Goal: Complete application form

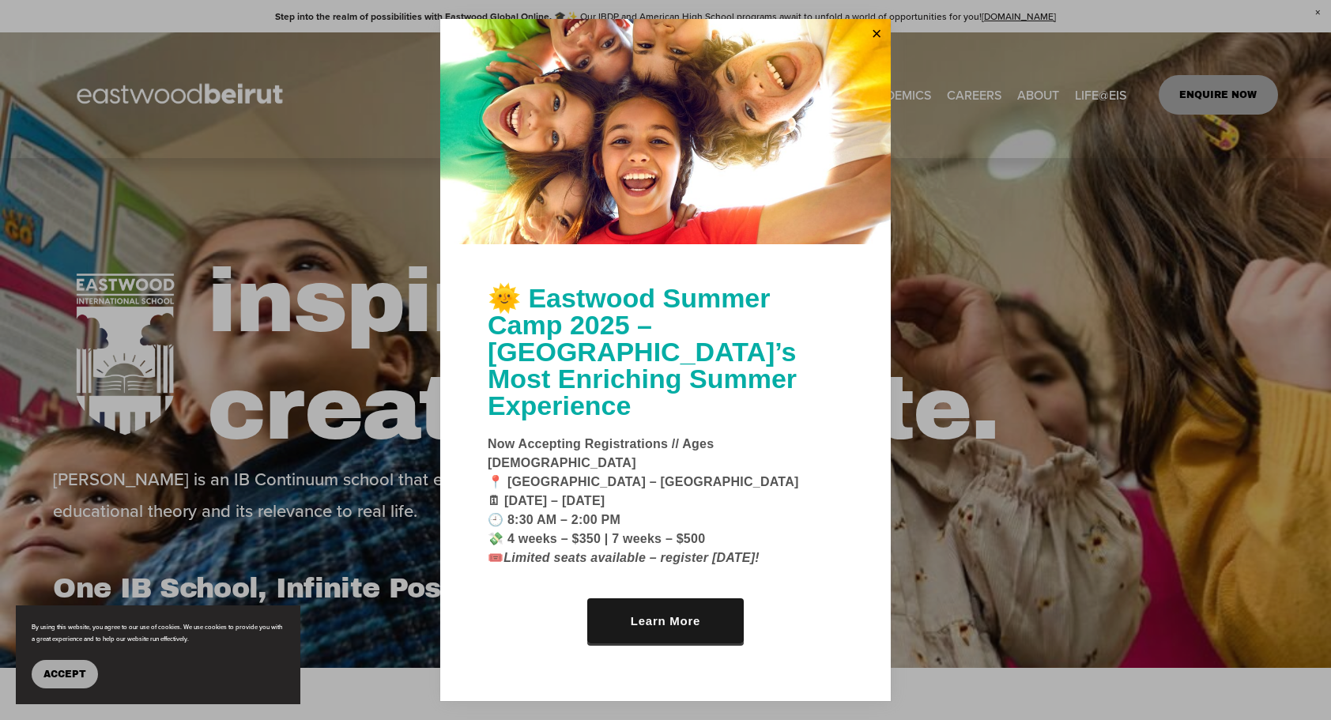
click at [885, 47] on link "Close" at bounding box center [877, 33] width 24 height 25
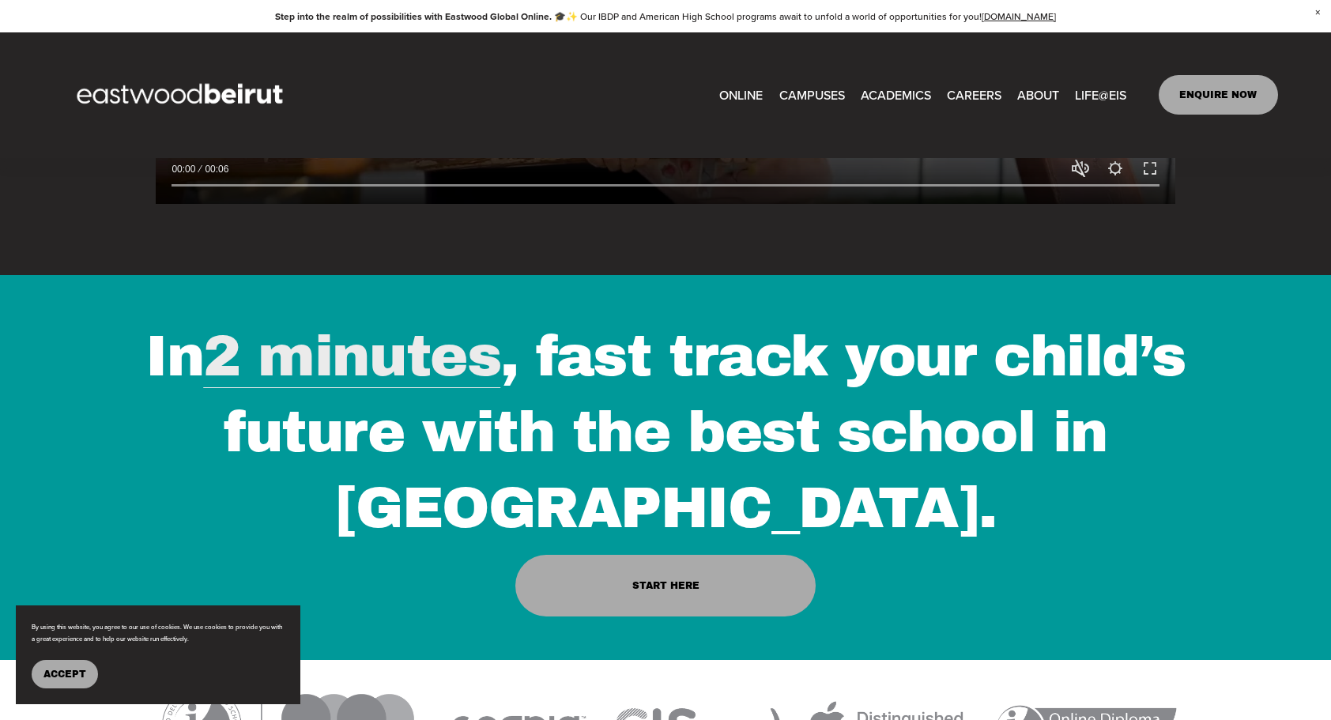
scroll to position [1660, 0]
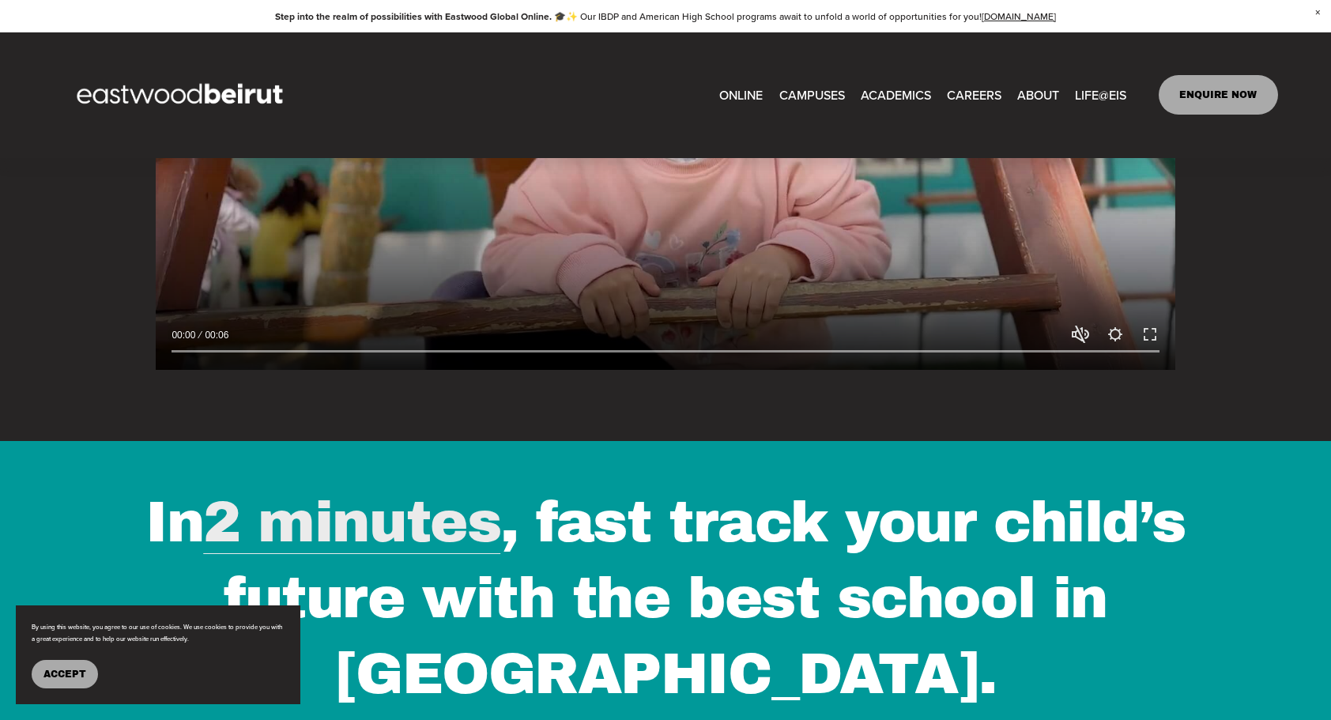
click at [0, 0] on span "Admissions" at bounding box center [0, 0] width 0 height 0
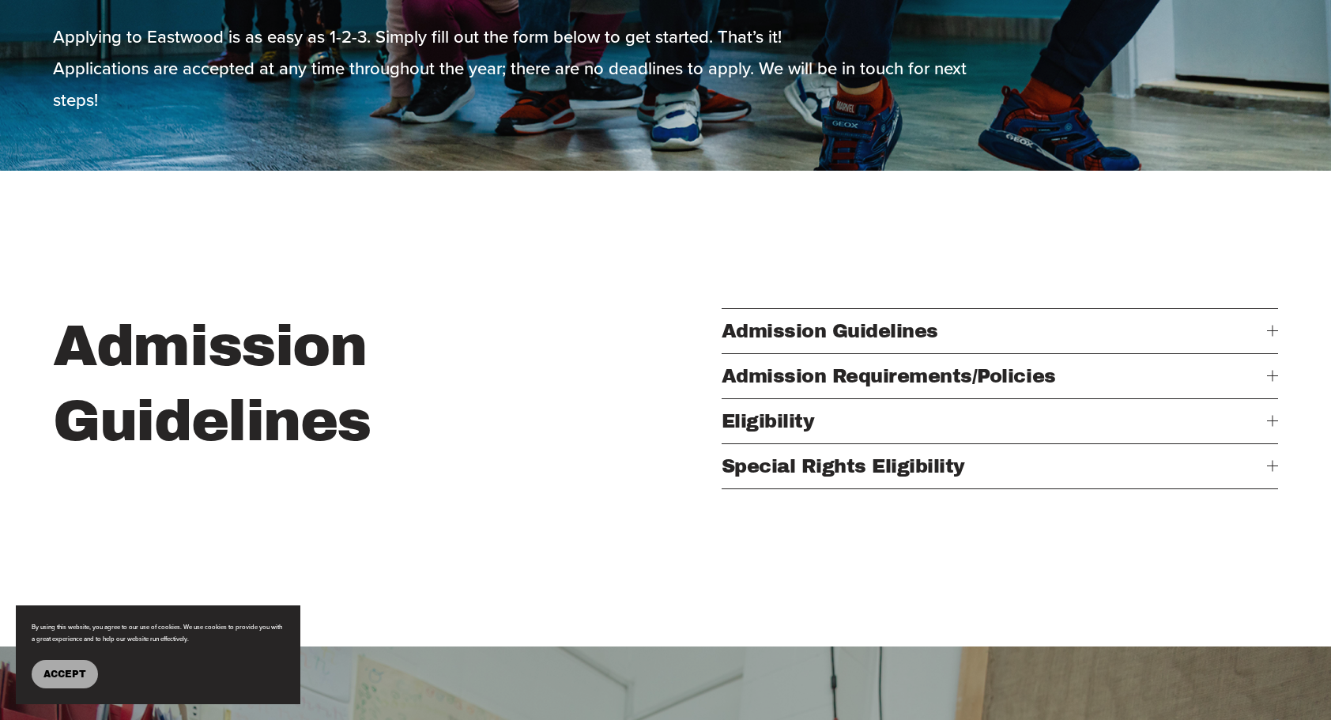
scroll to position [474, 0]
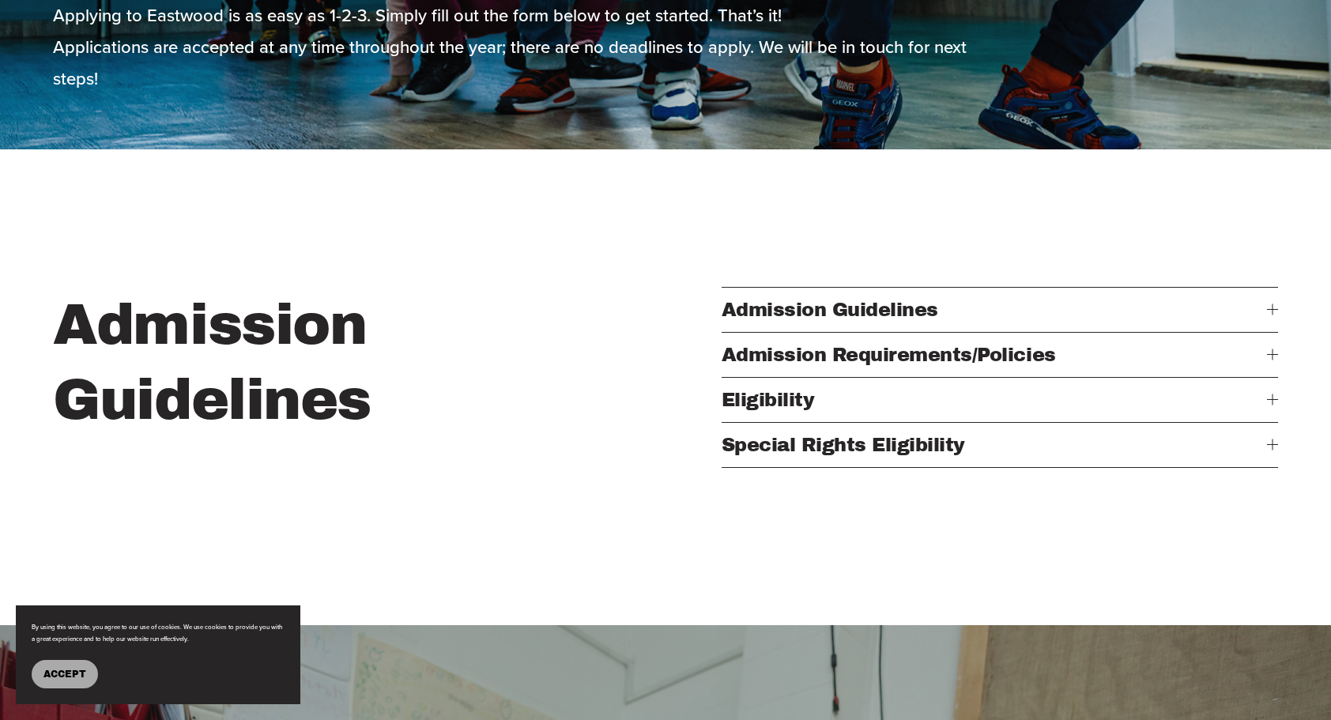
click at [1268, 310] on div at bounding box center [1272, 309] width 11 height 1
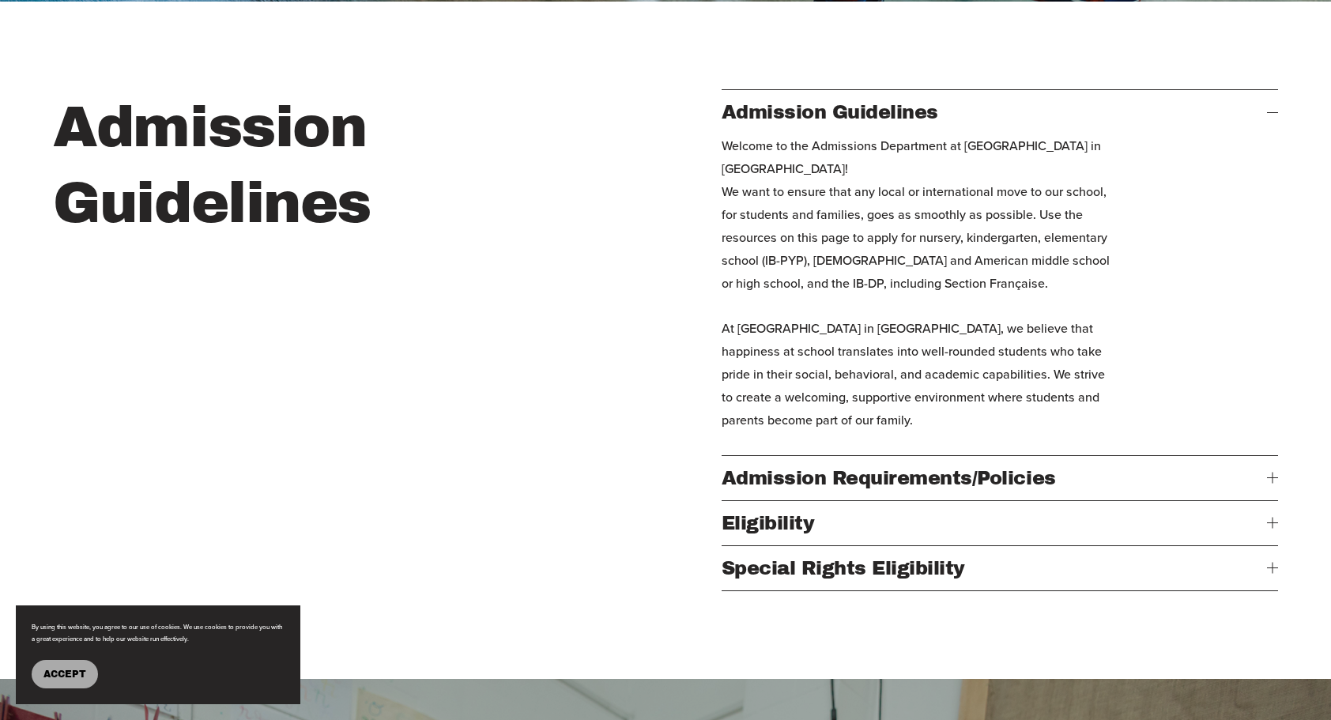
scroll to position [632, 0]
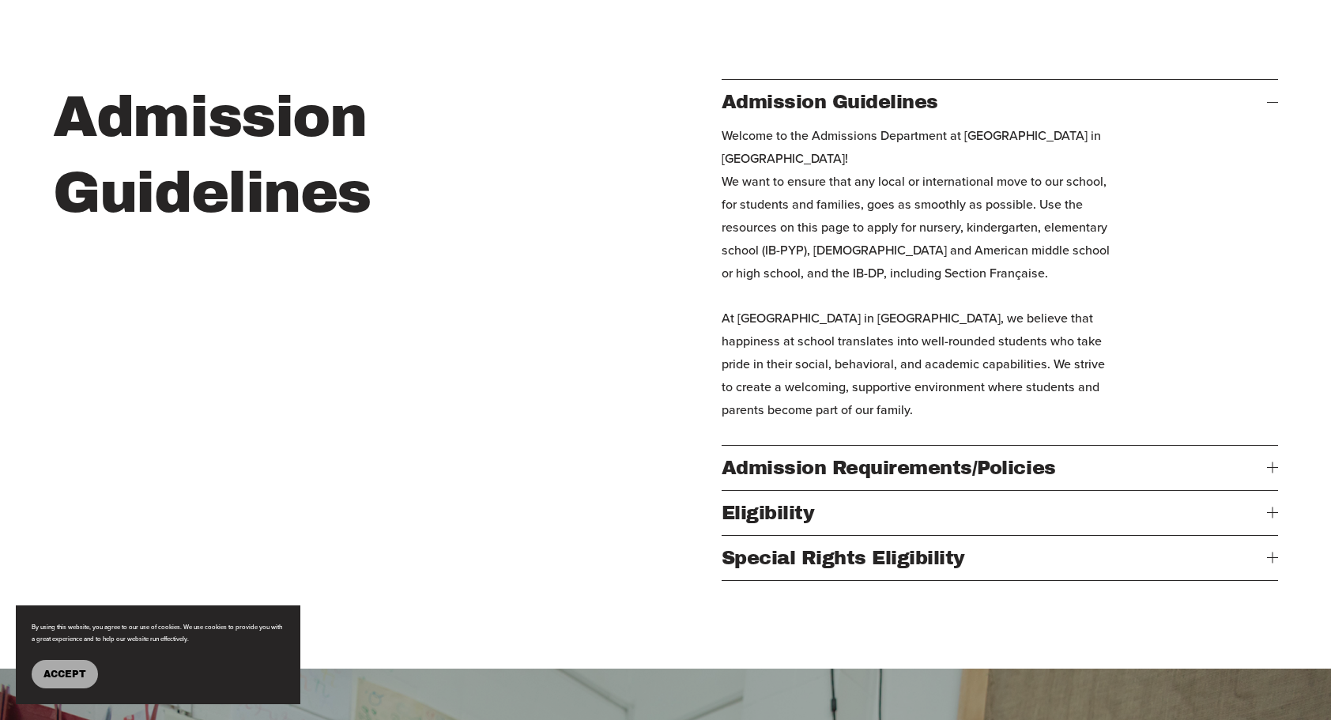
click at [1270, 468] on div at bounding box center [1272, 467] width 11 height 1
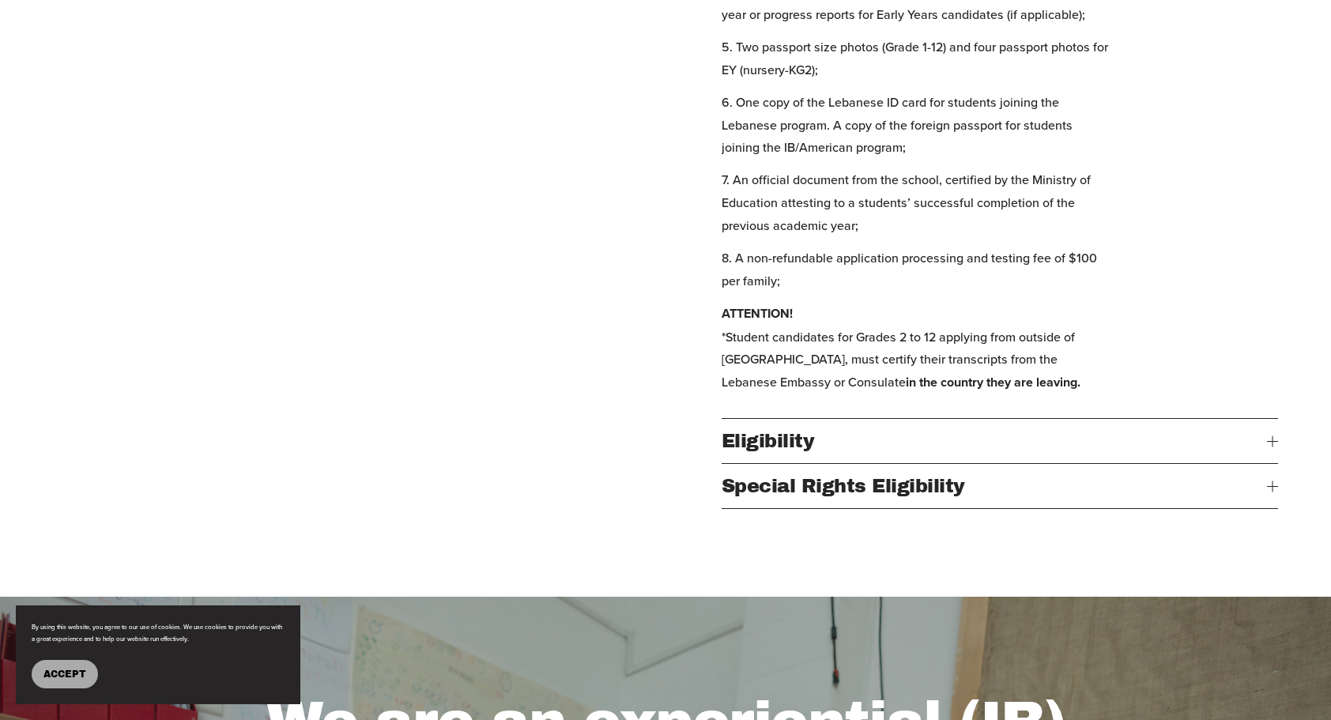
scroll to position [1107, 0]
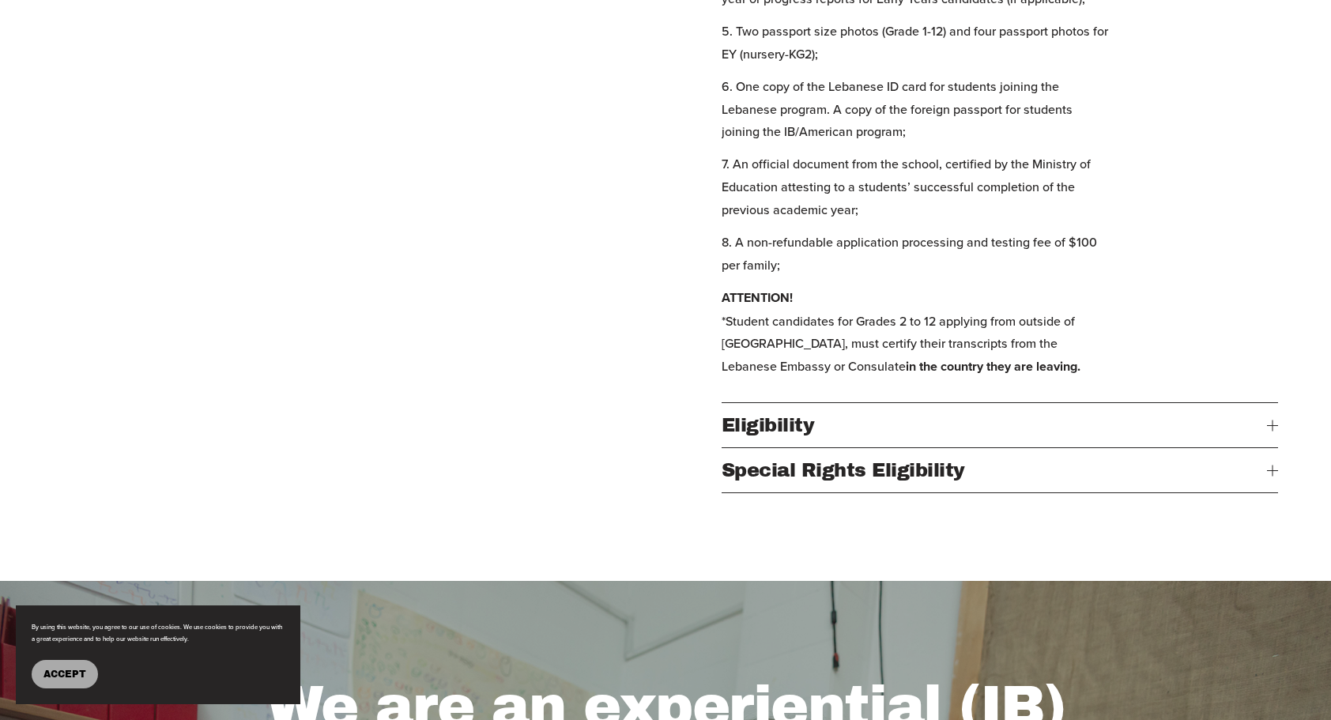
click at [1267, 431] on div at bounding box center [1272, 425] width 11 height 11
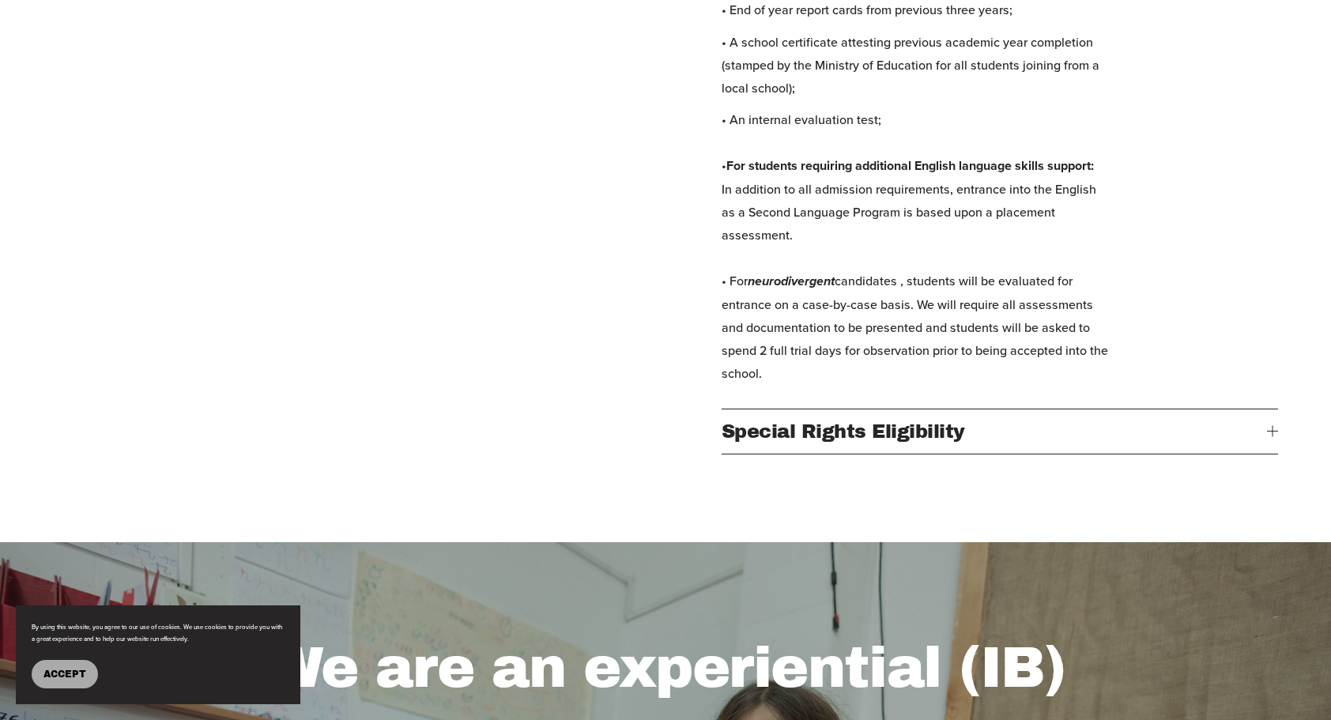
scroll to position [1186, 0]
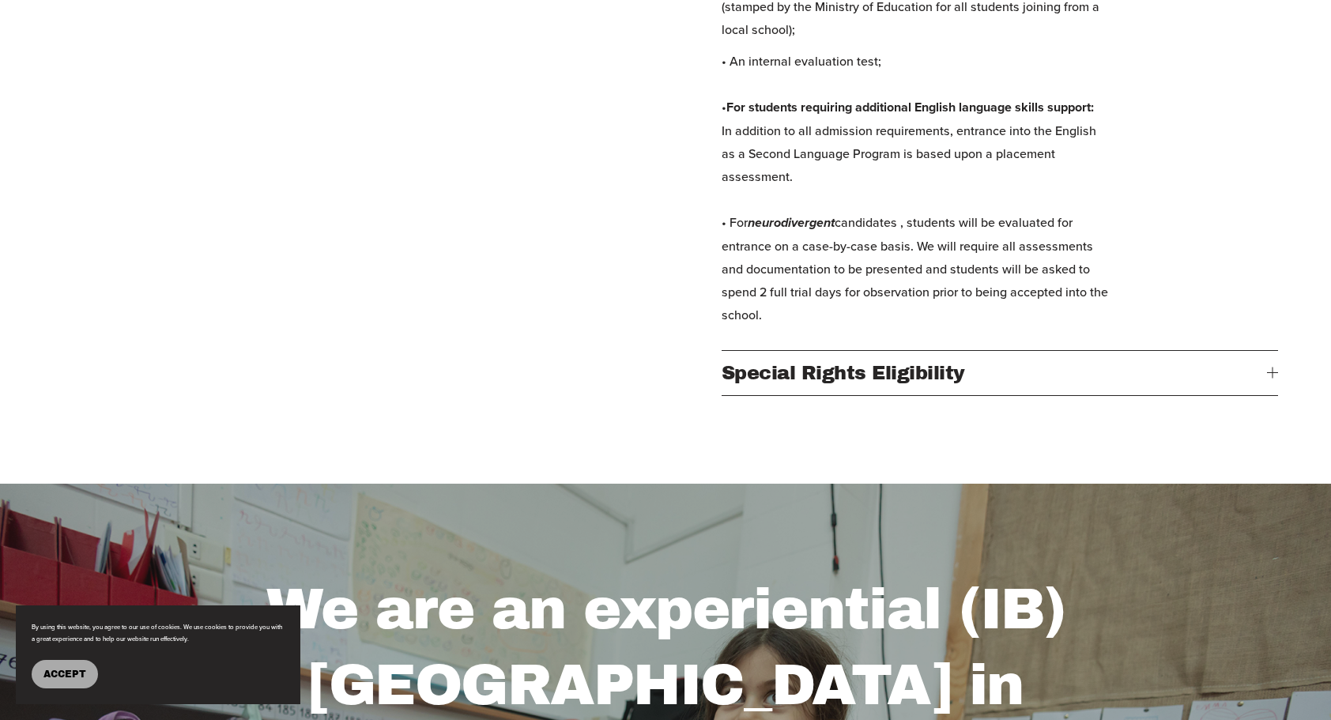
click at [1272, 379] on div at bounding box center [1272, 373] width 1 height 11
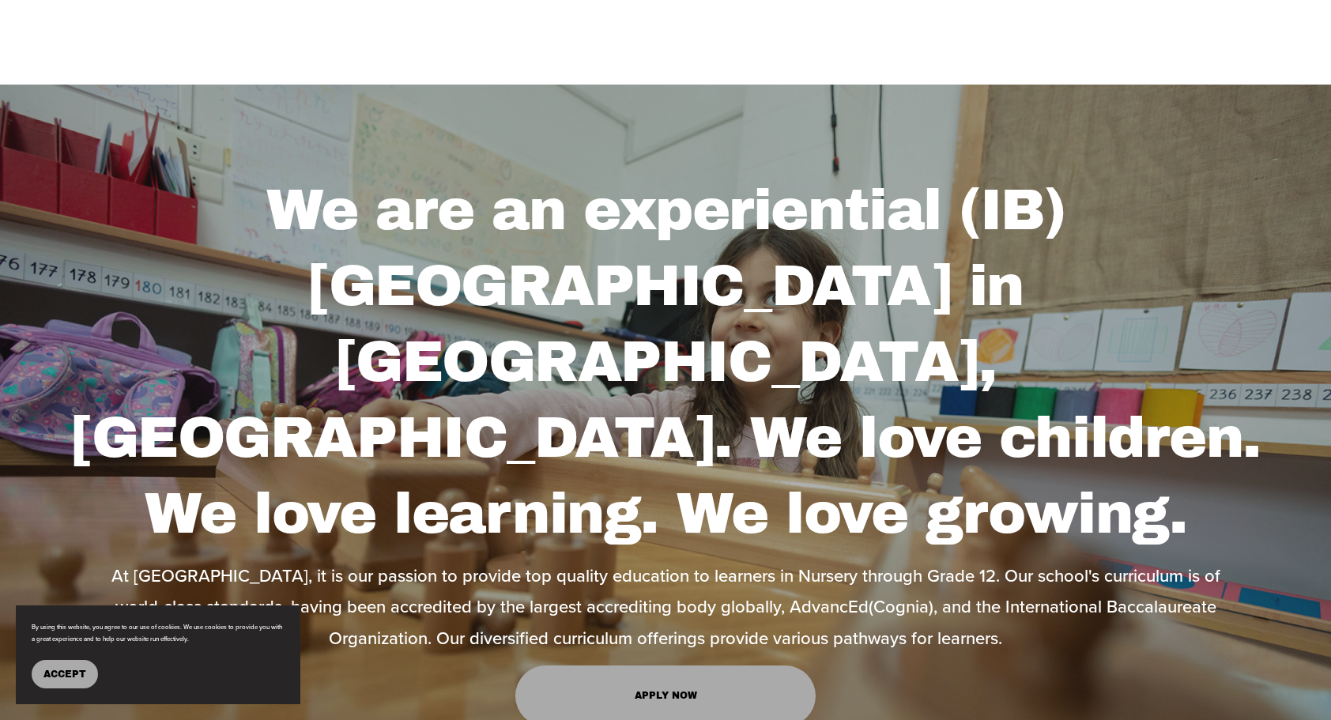
click at [699, 666] on link "Apply Now" at bounding box center [665, 697] width 300 height 62
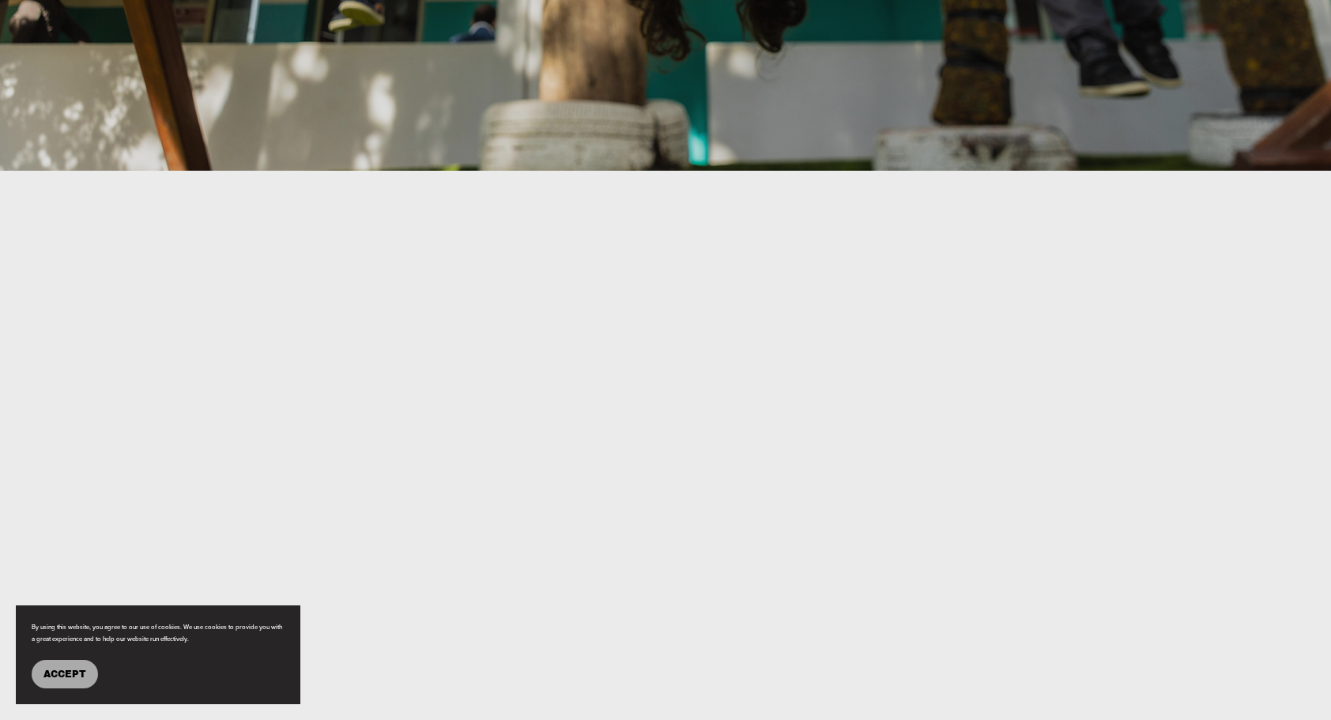
scroll to position [553, 0]
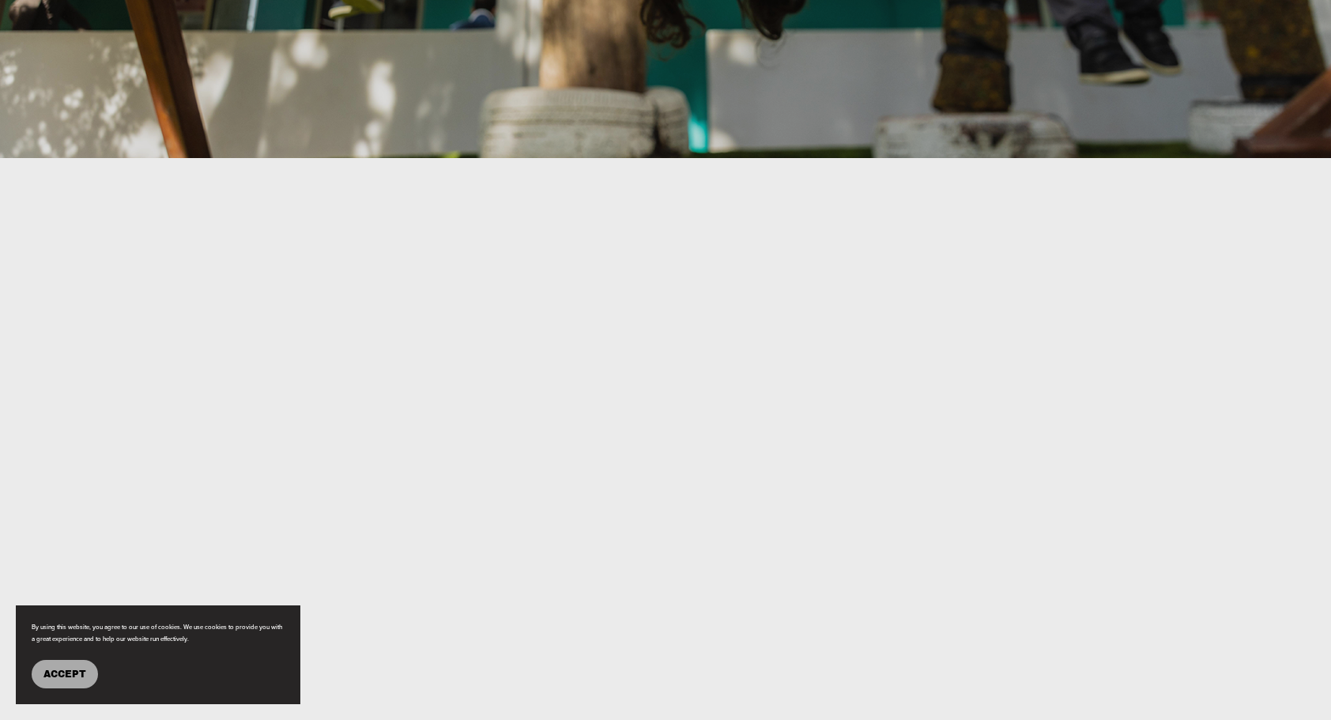
click at [82, 670] on span "Accept" at bounding box center [64, 674] width 43 height 11
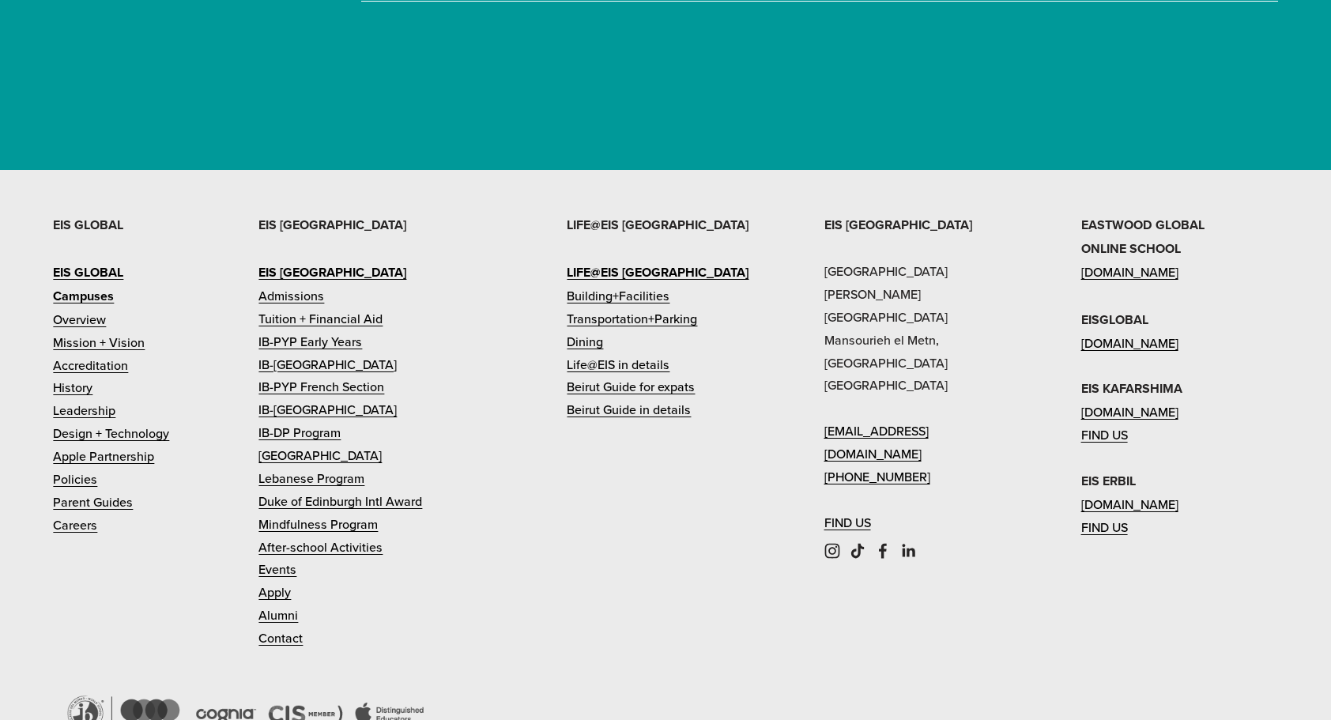
scroll to position [5376, 0]
